Goal: Information Seeking & Learning: Compare options

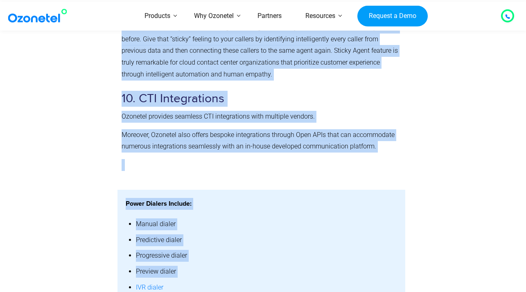
scroll to position [1595, 0]
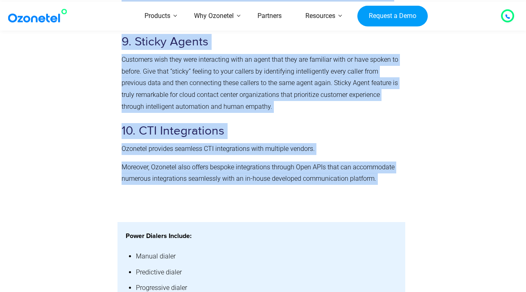
drag, startPoint x: 124, startPoint y: 78, endPoint x: 346, endPoint y: 187, distance: 247.2
copy div "Contact Center Solutions empowers businesses to be more responsive to ever-grow…"
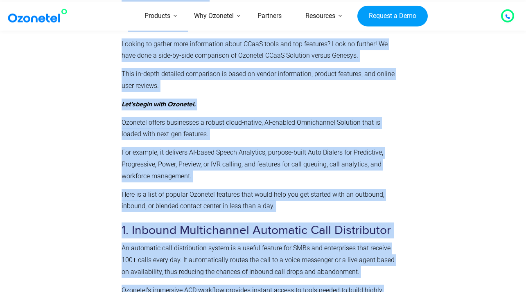
scroll to position [710, 0]
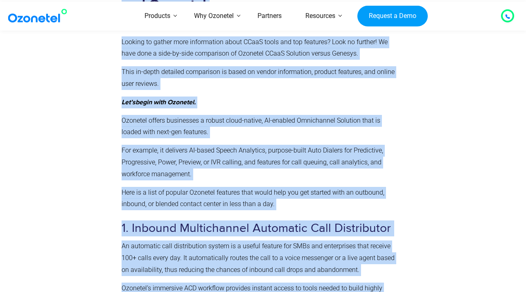
click at [233, 139] on p "Ozonetel offers businesses a robust cloud-native, AI-enabled Omnichannel Soluti…" at bounding box center [260, 127] width 279 height 24
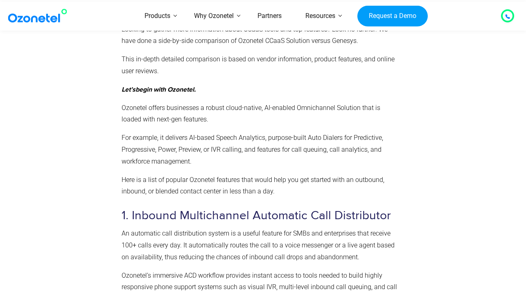
scroll to position [720, 0]
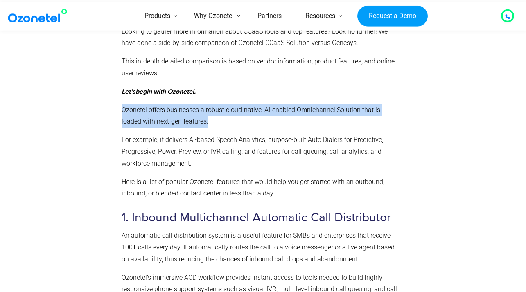
drag, startPoint x: 122, startPoint y: 127, endPoint x: 216, endPoint y: 142, distance: 94.8
click at [216, 128] on p "Ozonetel offers businesses a robust cloud-native, AI-enabled Omnichannel Soluti…" at bounding box center [260, 116] width 279 height 24
copy p "Ozonetel offers businesses a robust cloud-native, AI-enabled Omnichannel Soluti…"
click at [270, 128] on p "Ozonetel offers businesses a robust cloud-native, AI-enabled Omnichannel Soluti…" at bounding box center [260, 116] width 279 height 24
drag, startPoint x: 205, startPoint y: 128, endPoint x: 229, endPoint y: 135, distance: 25.2
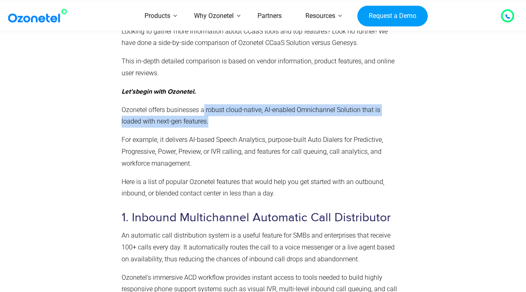
click at [229, 128] on p "Ozonetel offers businesses a robust cloud-native, AI-enabled Omnichannel Soluti…" at bounding box center [260, 116] width 279 height 24
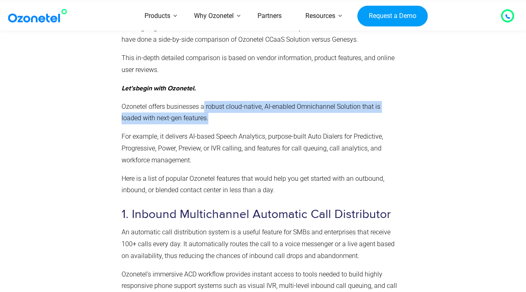
scroll to position [709, 0]
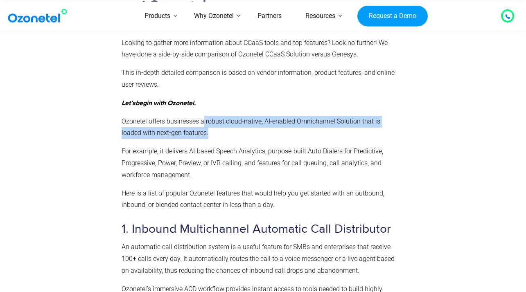
copy p "robust cloud-native, AI-enabled Omnichannel Solution that is loaded with next-g…"
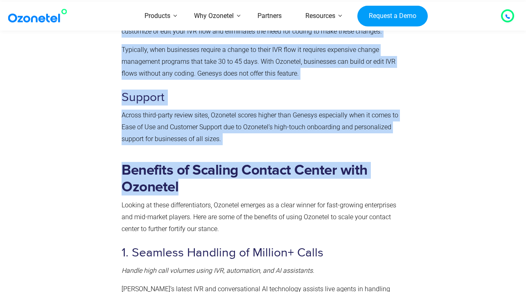
scroll to position [3110, 0]
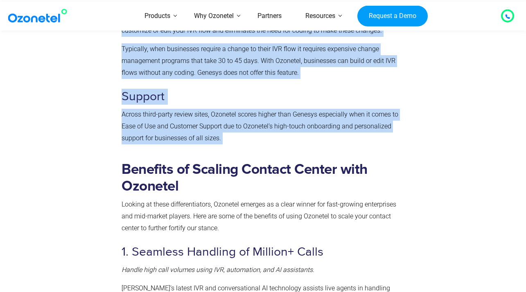
drag, startPoint x: 123, startPoint y: 53, endPoint x: 296, endPoint y: 189, distance: 220.3
copy div "What Makes Ozonetel Unique? Price & Cost of Operations When compared feature-by…"
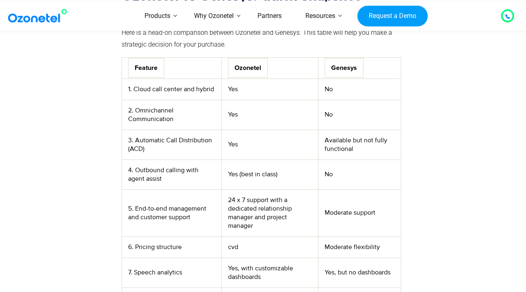
scroll to position [2321, 0]
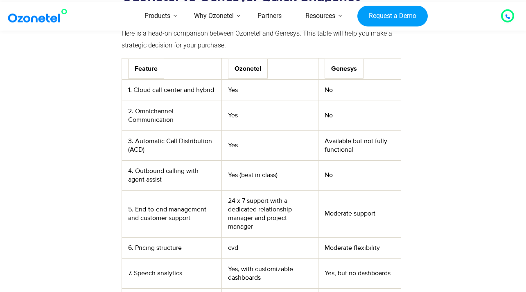
click at [299, 130] on td "Yes" at bounding box center [269, 116] width 97 height 30
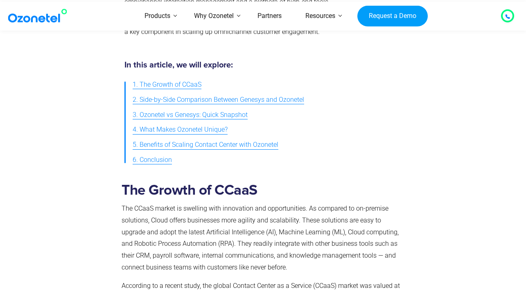
scroll to position [287, 0]
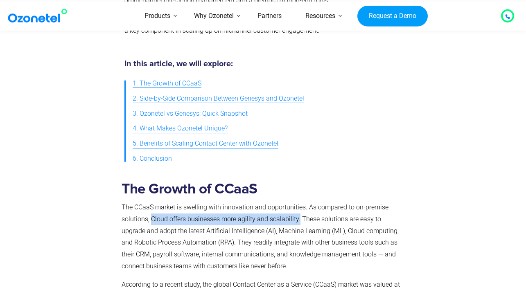
drag, startPoint x: 151, startPoint y: 211, endPoint x: 299, endPoint y: 212, distance: 148.1
click at [299, 212] on p "The CCaaS market is swelling with innovation and opportunities. As compared to …" at bounding box center [260, 237] width 279 height 71
copy p "Cloud offers businesses more agility and scalability."
